Goal: Task Accomplishment & Management: Complete application form

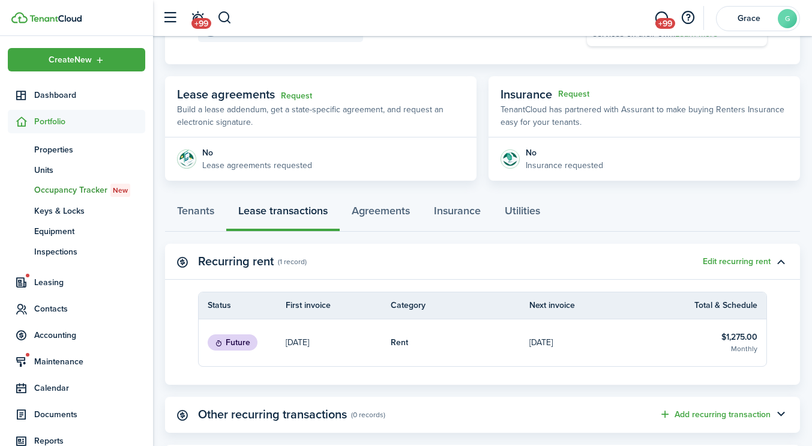
click at [233, 20] on header-wrapper "+99 +99 [PERSON_NAME]" at bounding box center [478, 18] width 644 height 36
click at [230, 19] on button "button" at bounding box center [224, 18] width 15 height 20
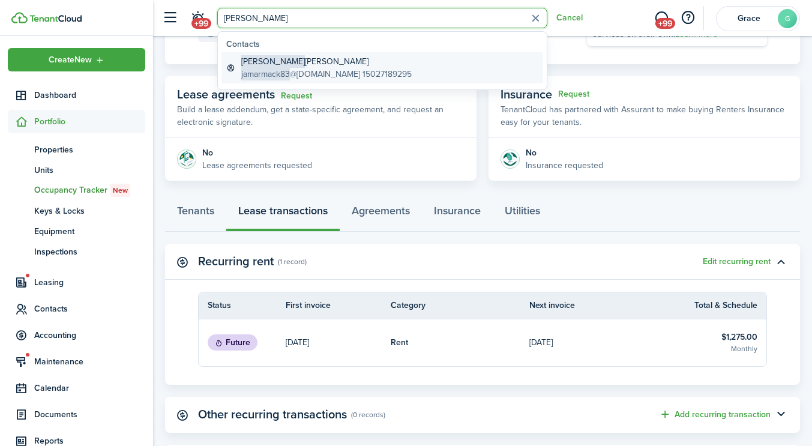
type input "[PERSON_NAME]"
click at [296, 82] on link "[PERSON_NAME] jamarmack83 @[DOMAIN_NAME] 15027189295" at bounding box center [382, 67] width 322 height 31
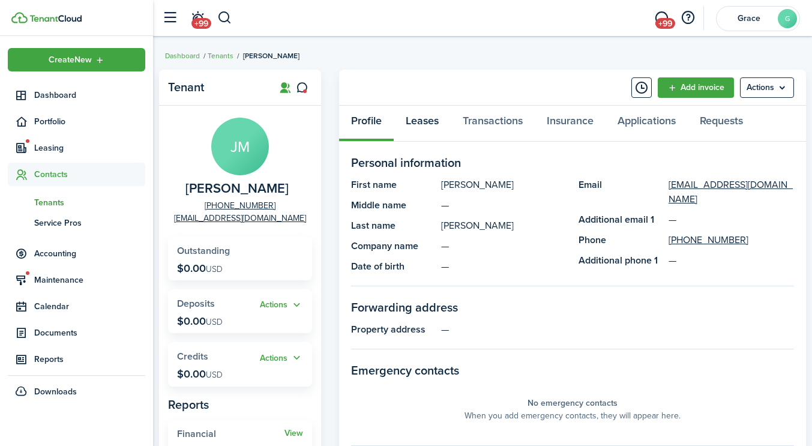
click at [425, 114] on link "Leases" at bounding box center [422, 124] width 57 height 36
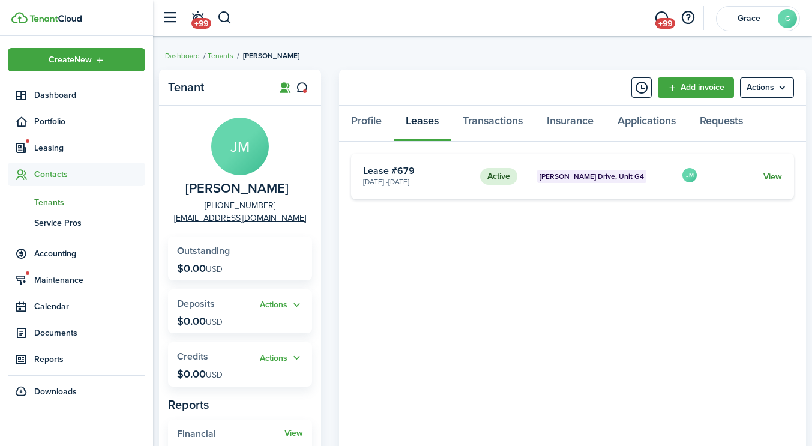
click at [770, 171] on link "View" at bounding box center [772, 176] width 19 height 13
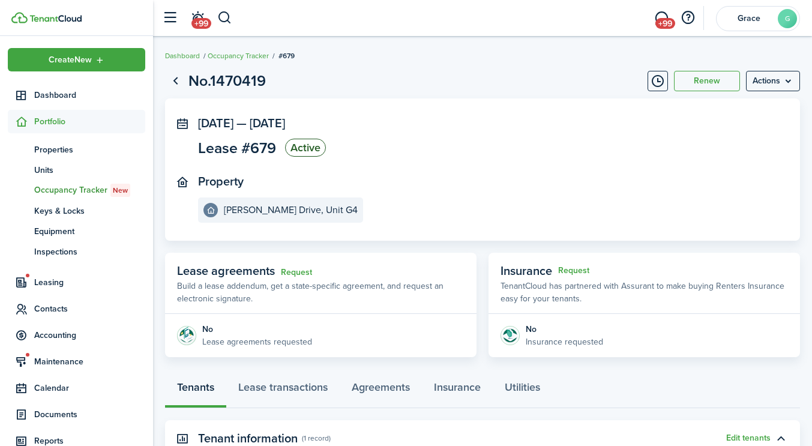
scroll to position [215, 0]
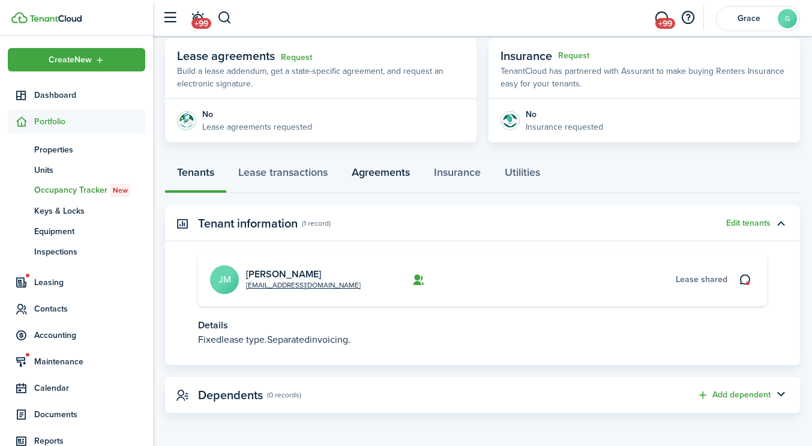
click at [386, 179] on link "Agreements" at bounding box center [381, 175] width 82 height 36
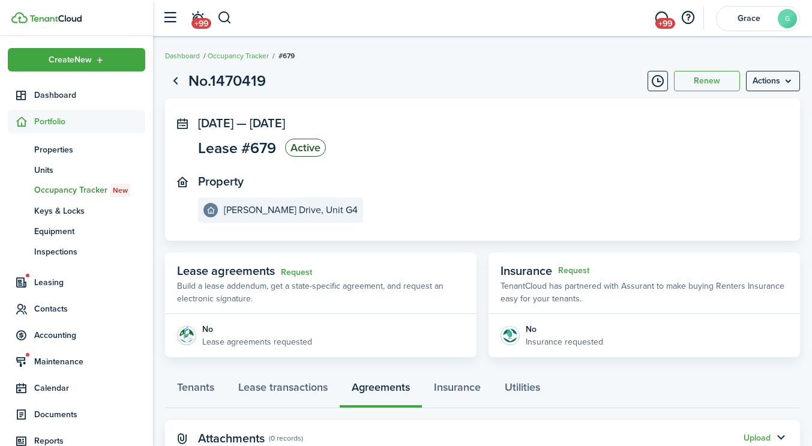
scroll to position [43, 0]
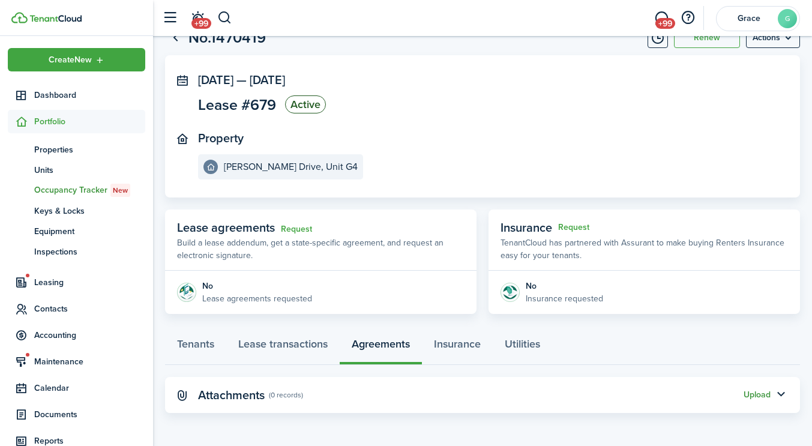
click at [756, 391] on button "Upload" at bounding box center [756, 395] width 27 height 10
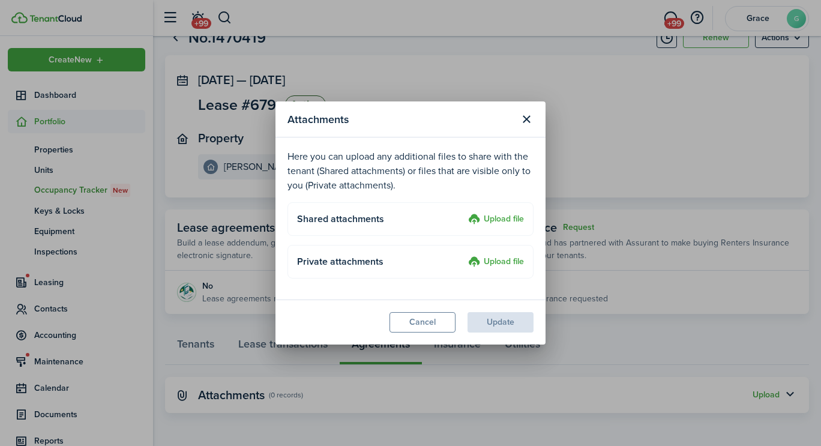
click at [509, 215] on label "Upload file" at bounding box center [496, 219] width 56 height 14
click at [464, 212] on input "Upload file" at bounding box center [464, 212] width 0 height 0
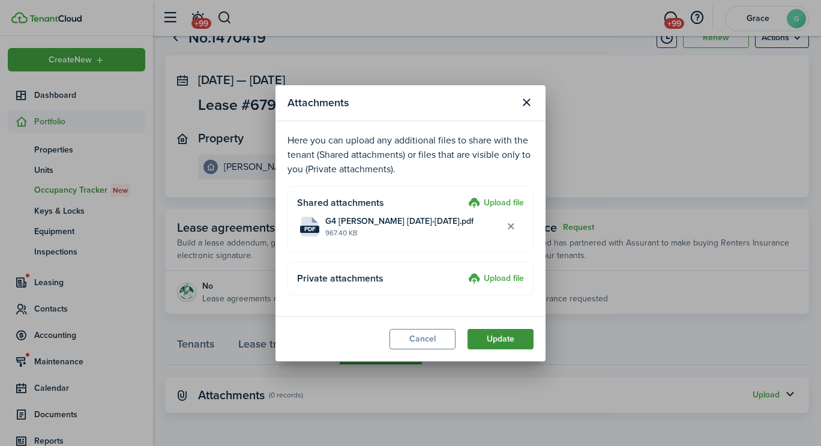
click at [527, 341] on button "Update" at bounding box center [500, 339] width 66 height 20
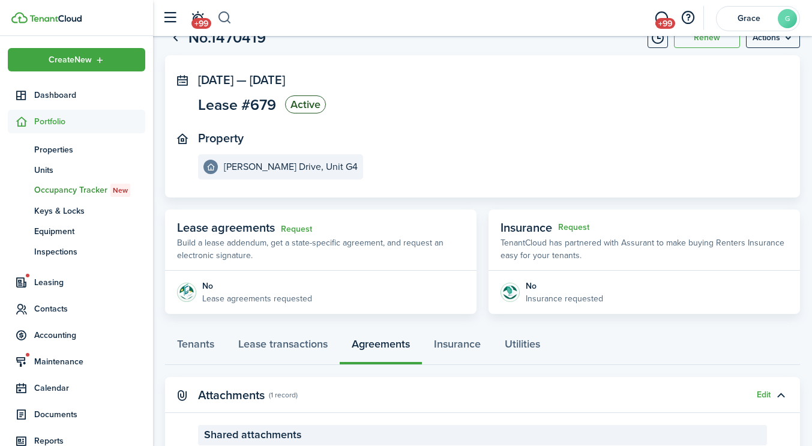
click at [225, 25] on button "button" at bounding box center [224, 18] width 15 height 20
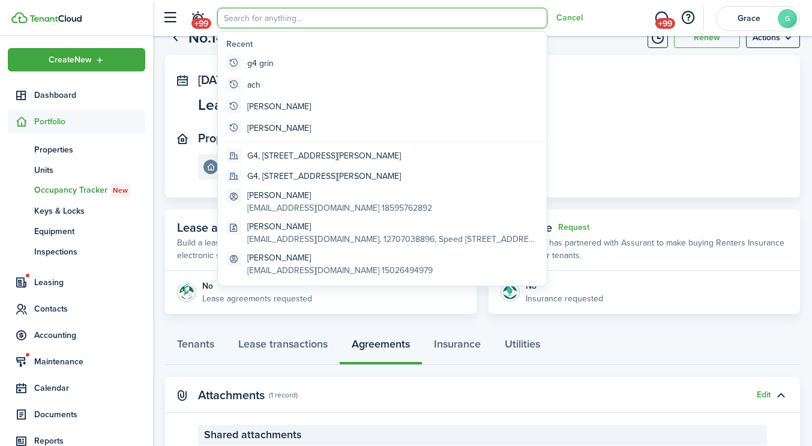
scroll to position [0, 0]
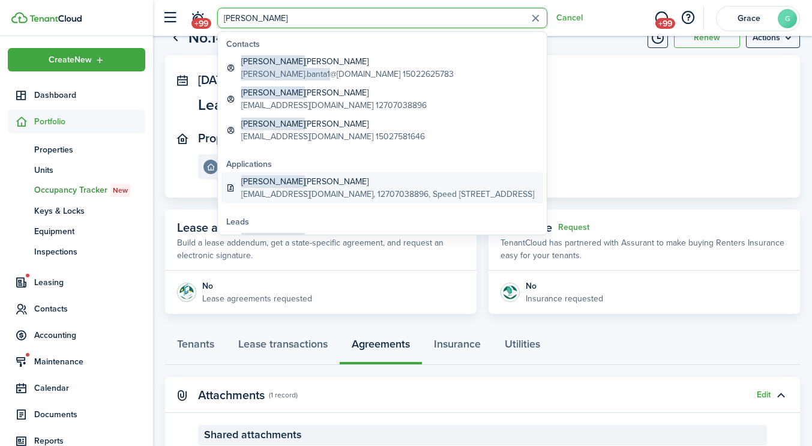
type input "[PERSON_NAME]"
click at [290, 191] on global-search-item-description "[EMAIL_ADDRESS][DOMAIN_NAME], 12707038896, Speed [STREET_ADDRESS]" at bounding box center [387, 194] width 293 height 13
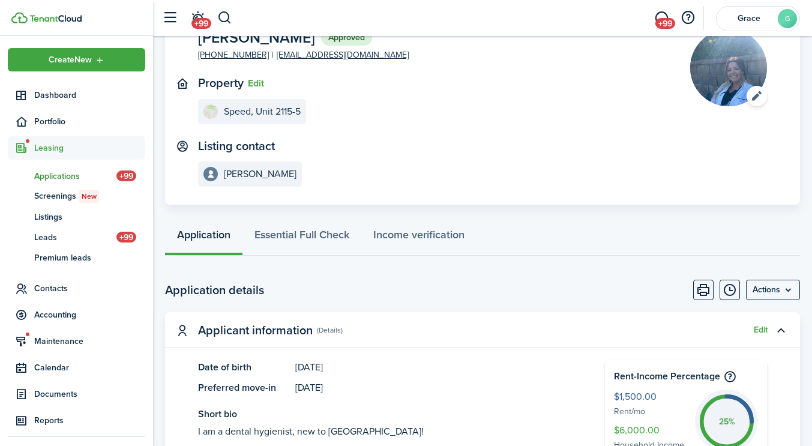
scroll to position [88, 0]
click at [767, 290] on menu-btn "Actions" at bounding box center [773, 289] width 54 height 20
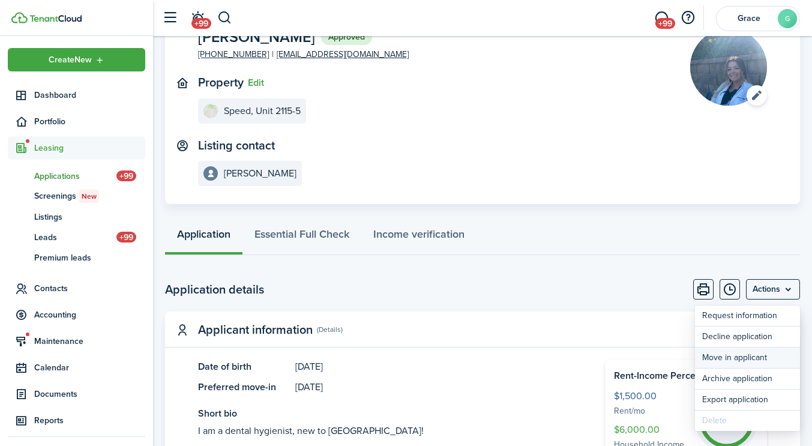
click at [731, 358] on button "Move in applicant" at bounding box center [747, 357] width 105 height 20
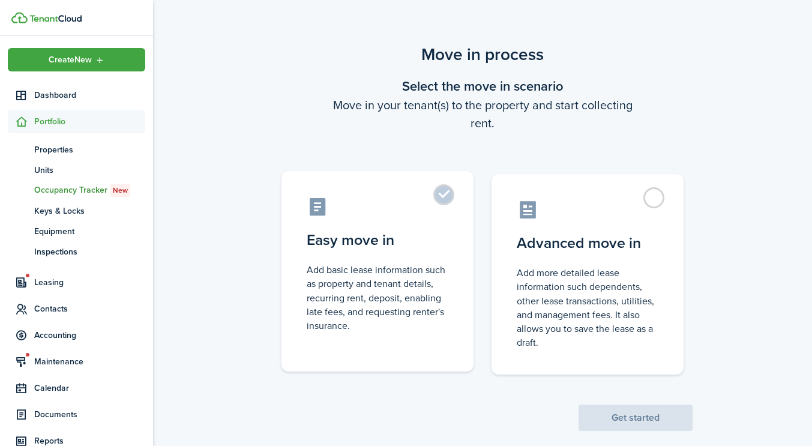
click at [373, 214] on control-radio-card-icon at bounding box center [378, 206] width 142 height 21
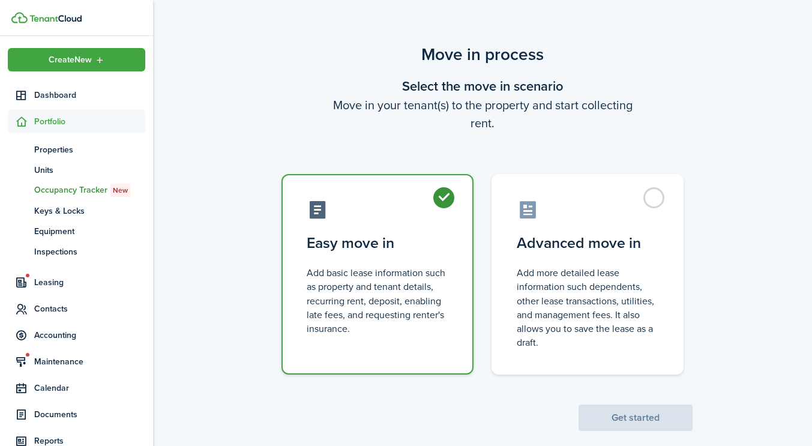
radio input "true"
click at [670, 413] on button "Get started" at bounding box center [635, 417] width 114 height 26
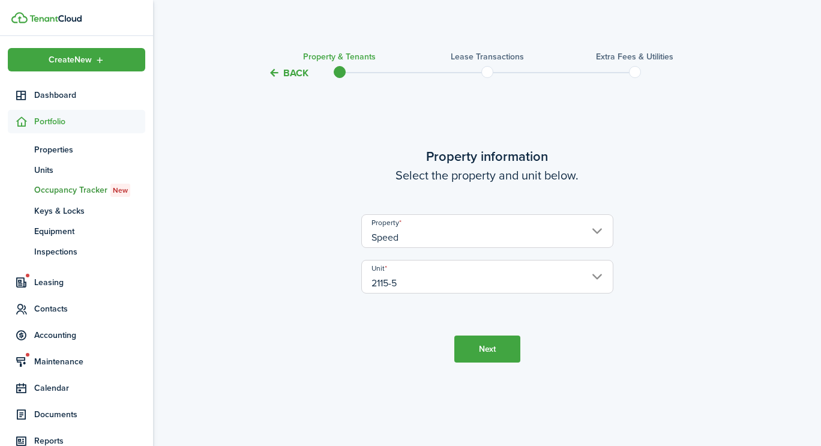
click at [400, 288] on input "2115-5" at bounding box center [487, 277] width 252 height 34
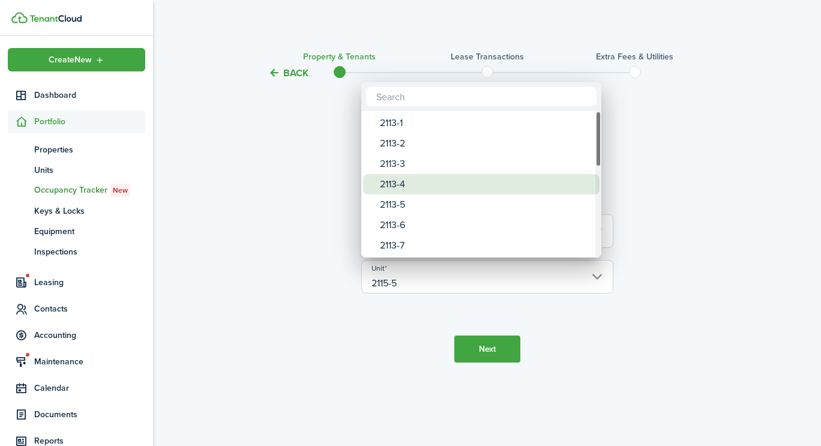
click at [415, 185] on div "2113-4" at bounding box center [486, 184] width 212 height 20
type input "2113-4"
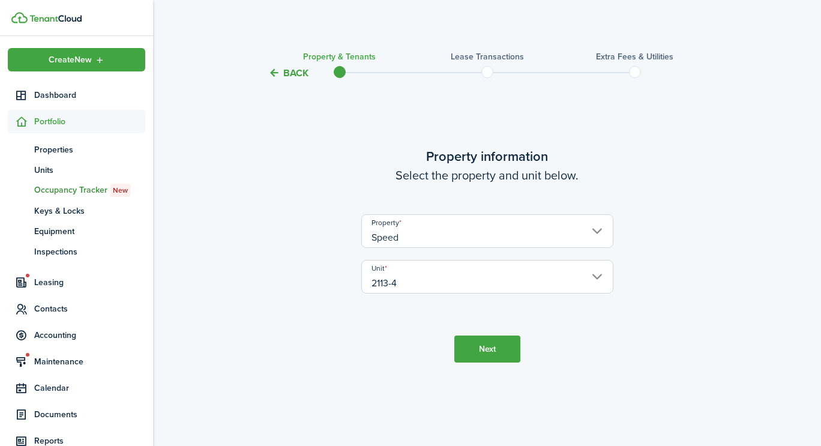
click at [502, 336] on button "Next" at bounding box center [487, 348] width 66 height 27
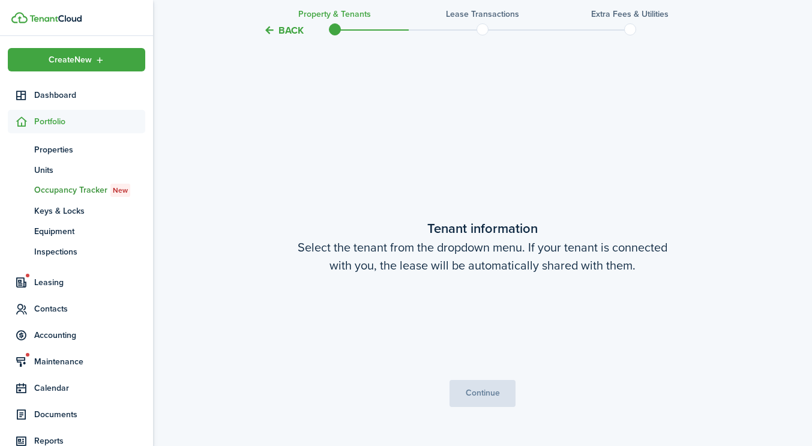
scroll to position [365, 0]
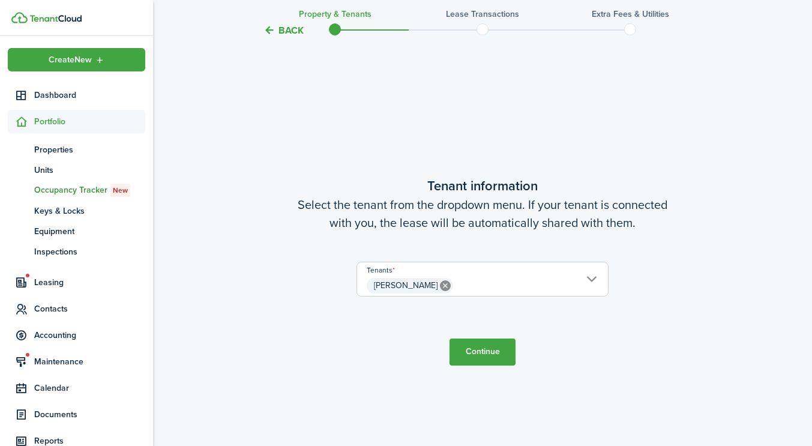
click at [482, 350] on button "Continue" at bounding box center [482, 351] width 66 height 27
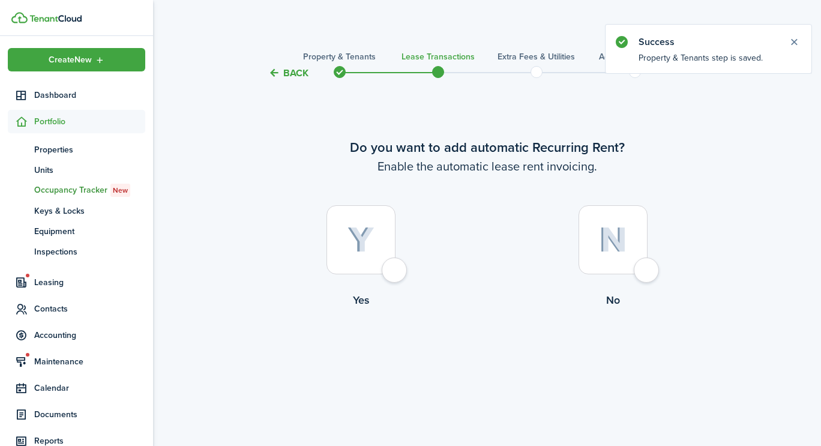
click at [377, 278] on label "Yes" at bounding box center [361, 259] width 252 height 109
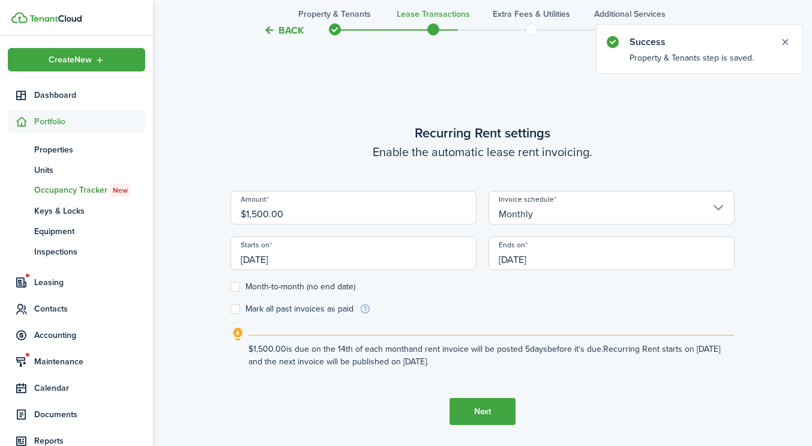
scroll to position [365, 0]
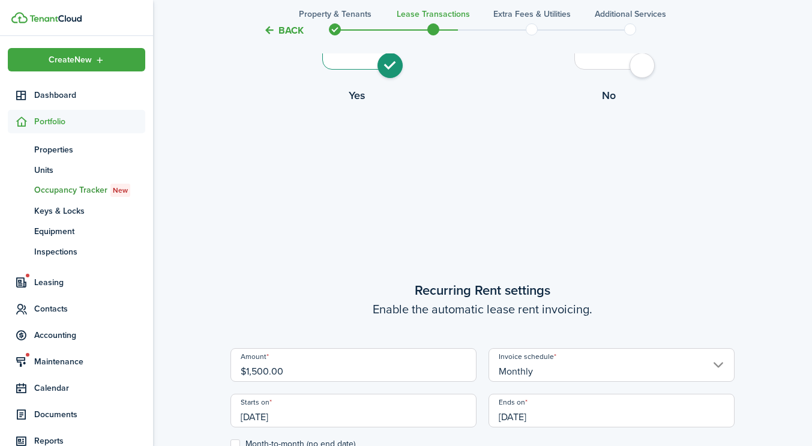
click at [638, 59] on div at bounding box center [608, 35] width 69 height 69
radio input "false"
radio input "true"
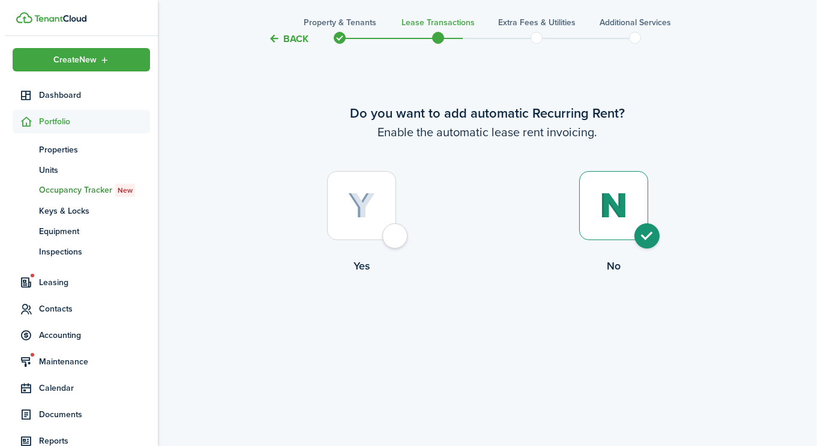
scroll to position [0, 0]
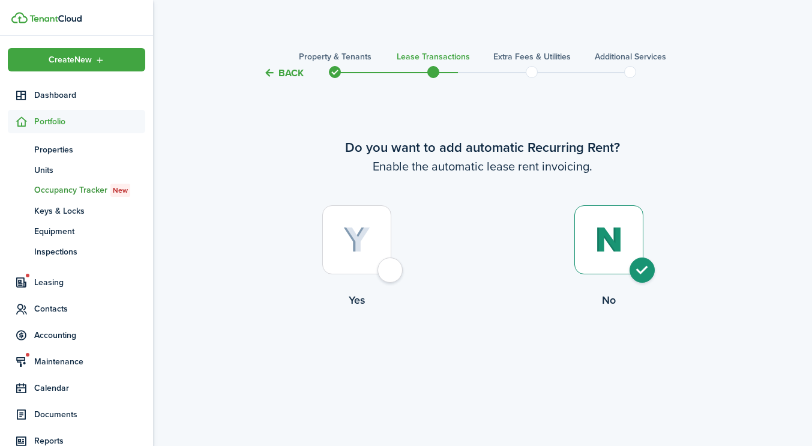
click at [293, 71] on button "Back" at bounding box center [283, 73] width 40 height 13
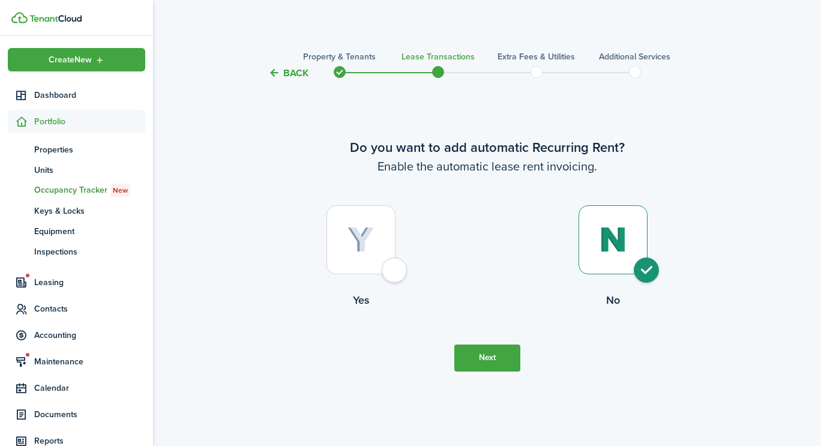
click at [293, 71] on button "Back" at bounding box center [288, 73] width 40 height 13
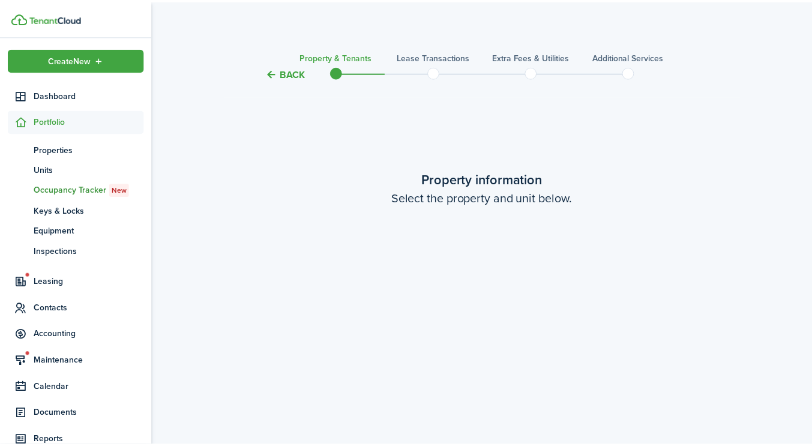
scroll to position [365, 0]
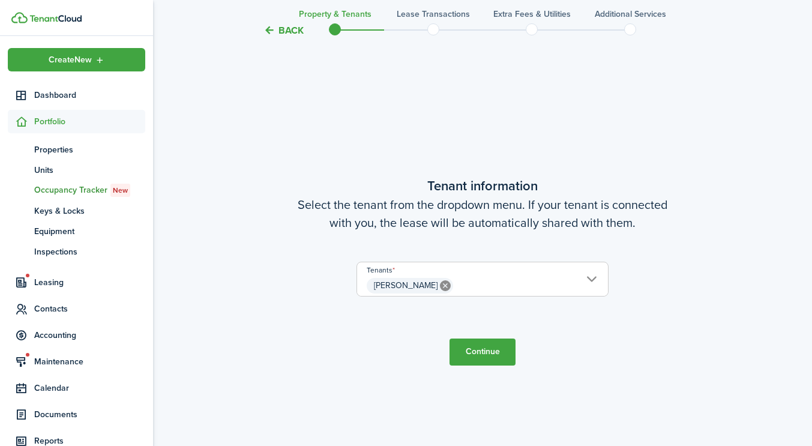
click at [292, 25] on button "Back" at bounding box center [283, 30] width 40 height 13
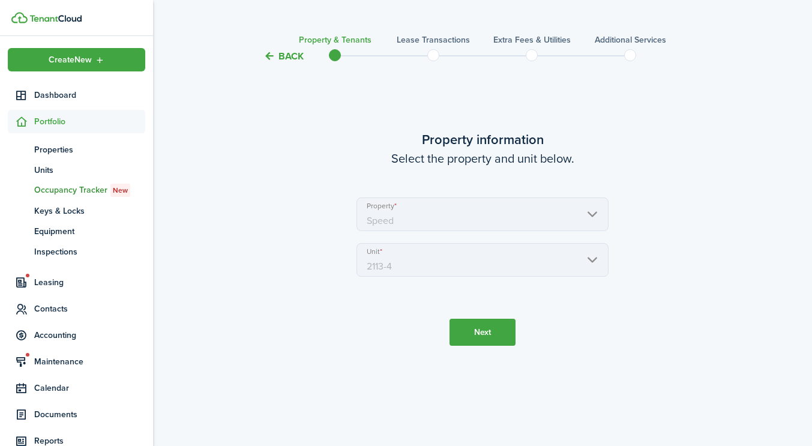
scroll to position [0, 0]
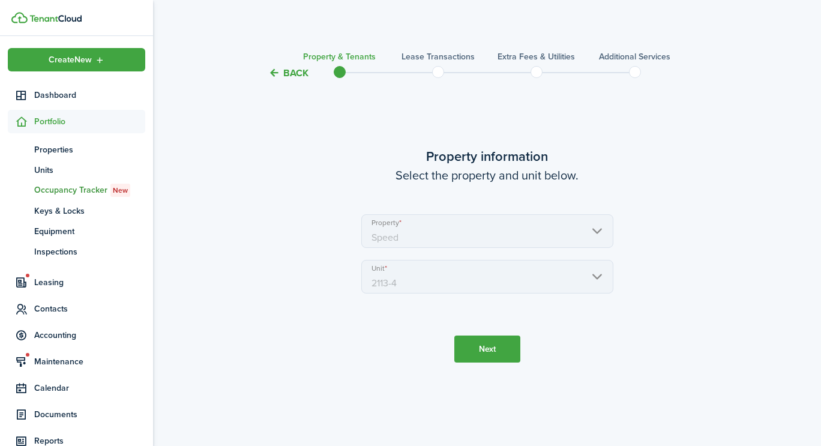
click at [292, 25] on dashboard-content "Back Property & Tenants Lease Transactions Extra fees & Utilities Additional Se…" at bounding box center [487, 223] width 668 height 446
click at [295, 83] on tc-wizard-header "Back Property & Tenants Lease Transactions Extra fees & Utilities Additional Se…" at bounding box center [487, 69] width 522 height 54
click at [293, 74] on button "Back" at bounding box center [288, 73] width 40 height 13
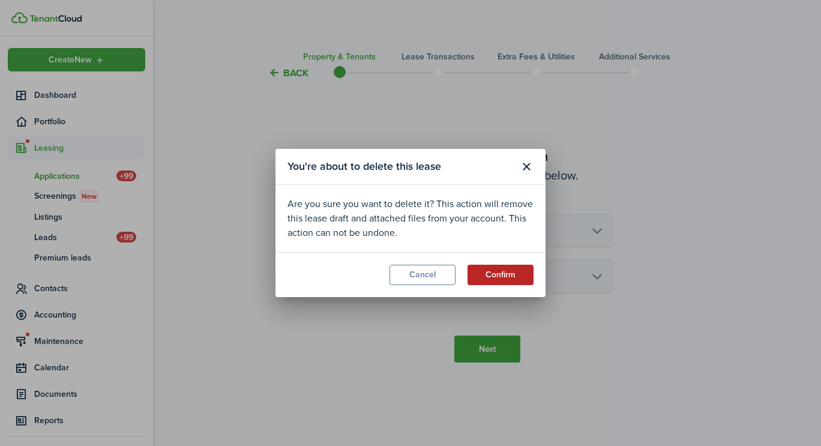
click at [479, 284] on button "Confirm" at bounding box center [500, 275] width 66 height 20
